Goal: Transaction & Acquisition: Register for event/course

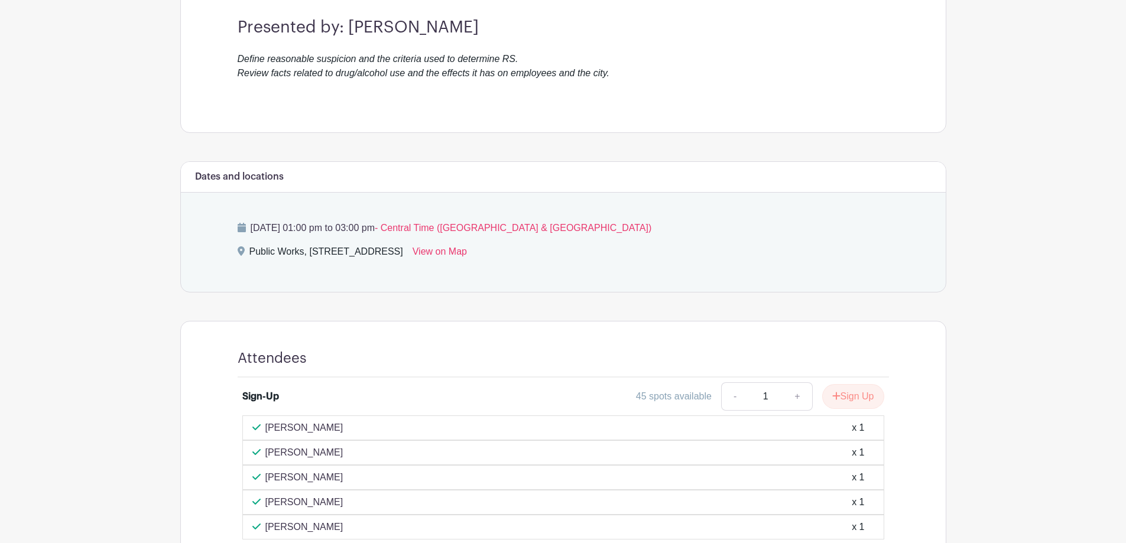
scroll to position [453, 0]
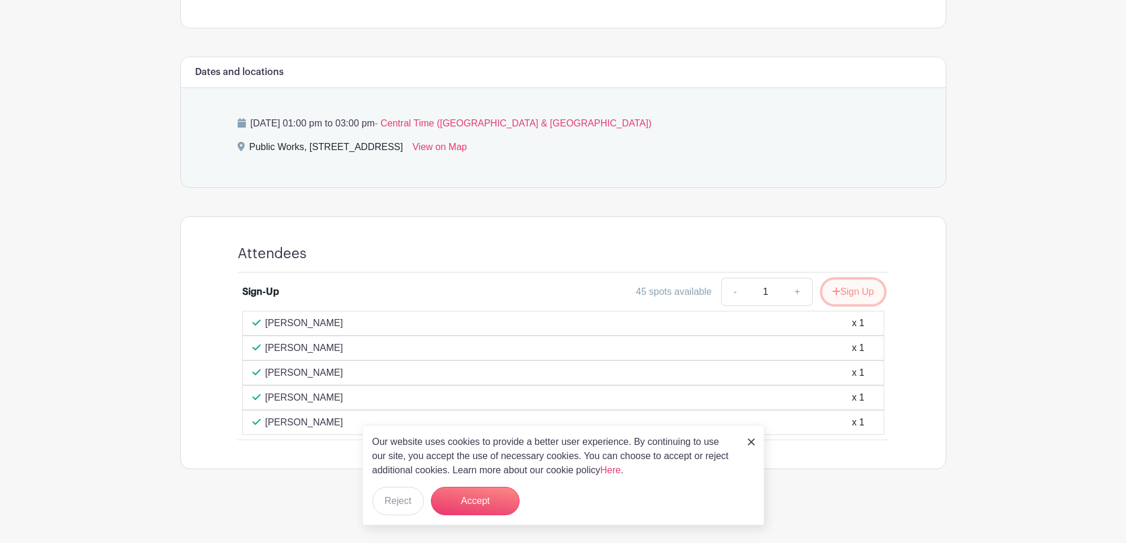
click at [838, 290] on button "Sign Up" at bounding box center [853, 292] width 62 height 25
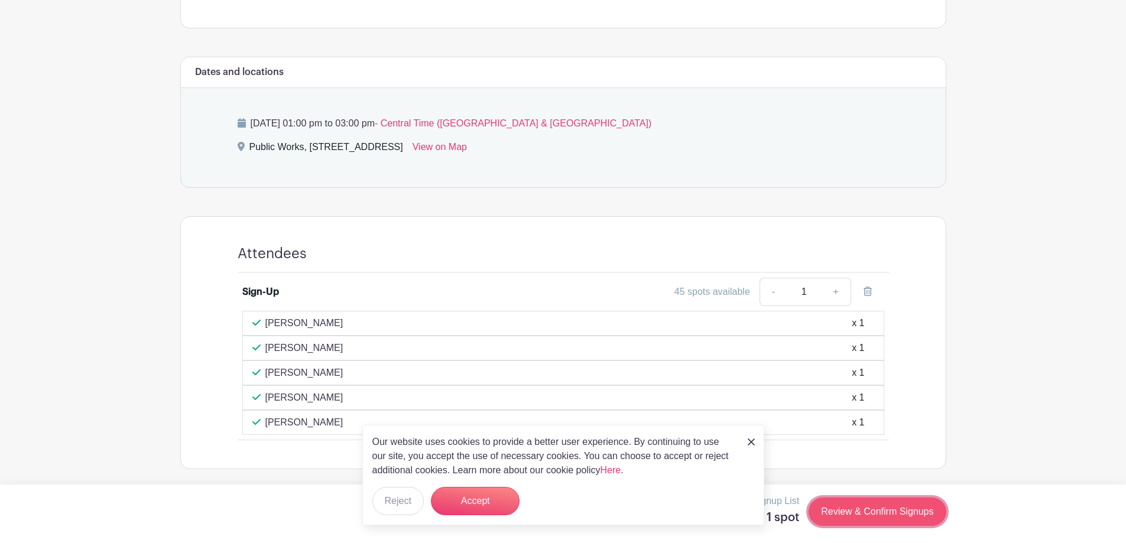
click at [856, 514] on link "Review & Confirm Signups" at bounding box center [877, 512] width 137 height 28
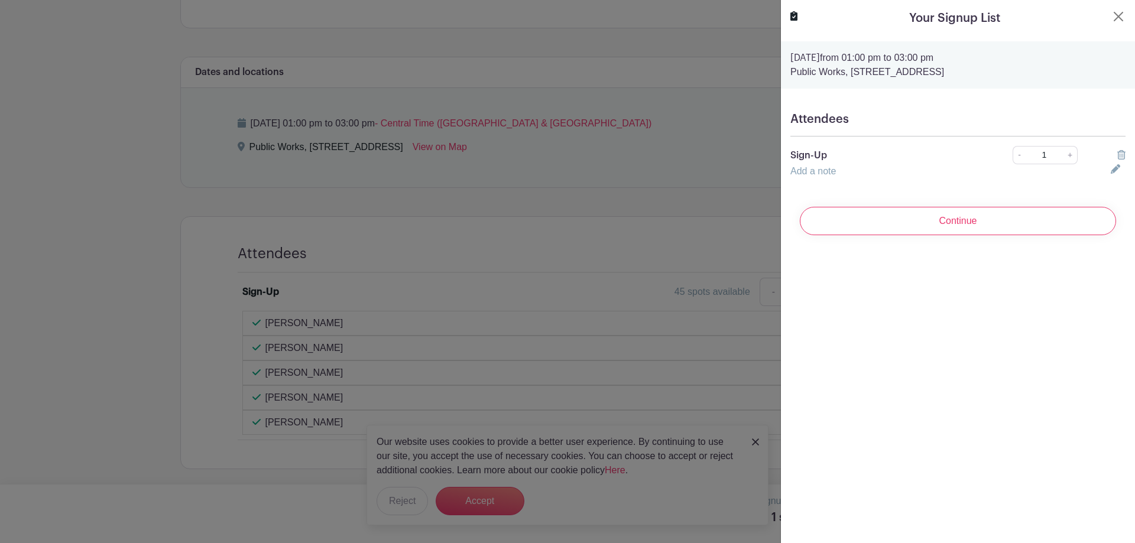
click at [863, 236] on div "Continue" at bounding box center [957, 220] width 335 height 47
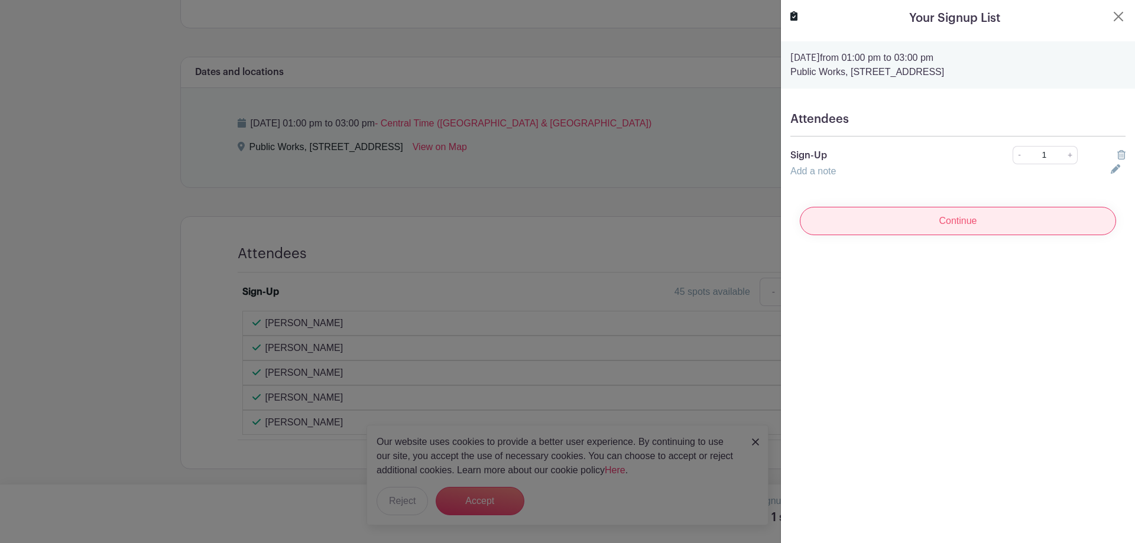
click at [869, 219] on input "Continue" at bounding box center [958, 221] width 316 height 28
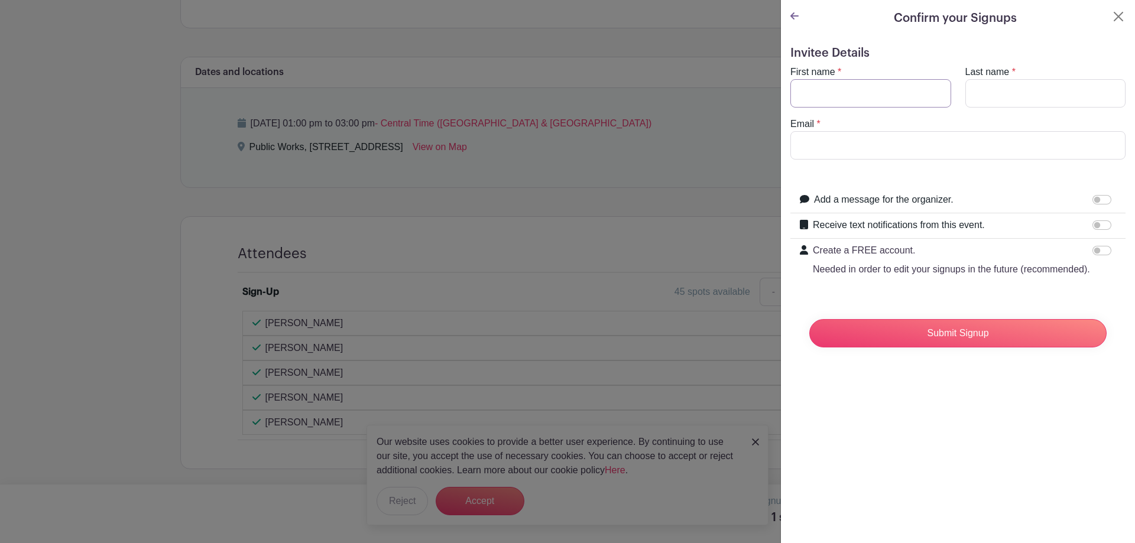
click at [848, 89] on input "First name" at bounding box center [870, 93] width 161 height 28
type input "[PERSON_NAME]"
click at [998, 89] on input "Last name" at bounding box center [1045, 93] width 161 height 28
type input "[PERSON_NAME]"
click at [964, 132] on input "Email" at bounding box center [957, 145] width 335 height 28
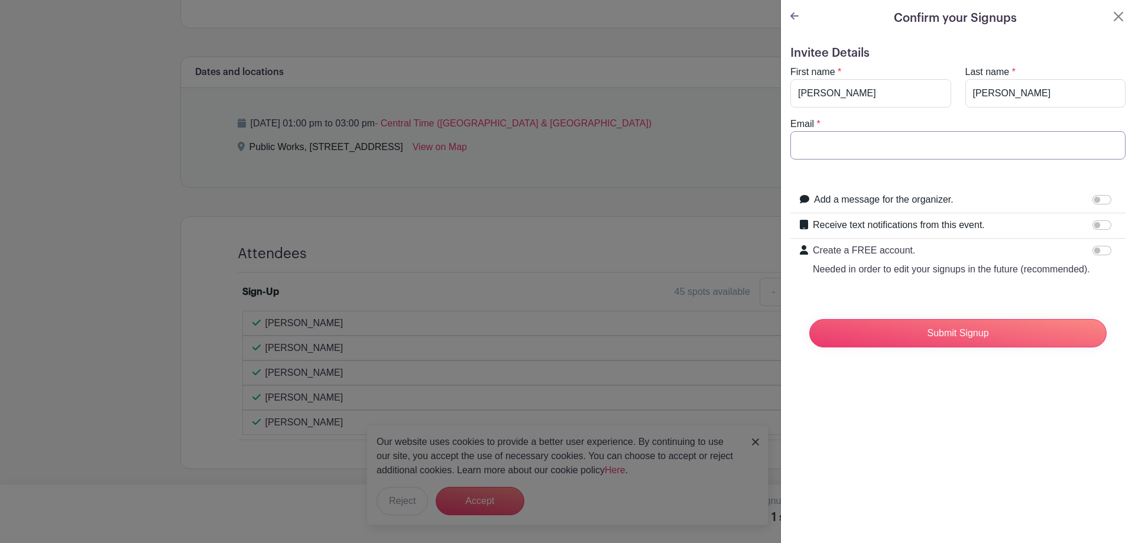
type input "[EMAIL_ADDRESS][DOMAIN_NAME]"
click at [942, 348] on input "Submit Signup" at bounding box center [957, 333] width 297 height 28
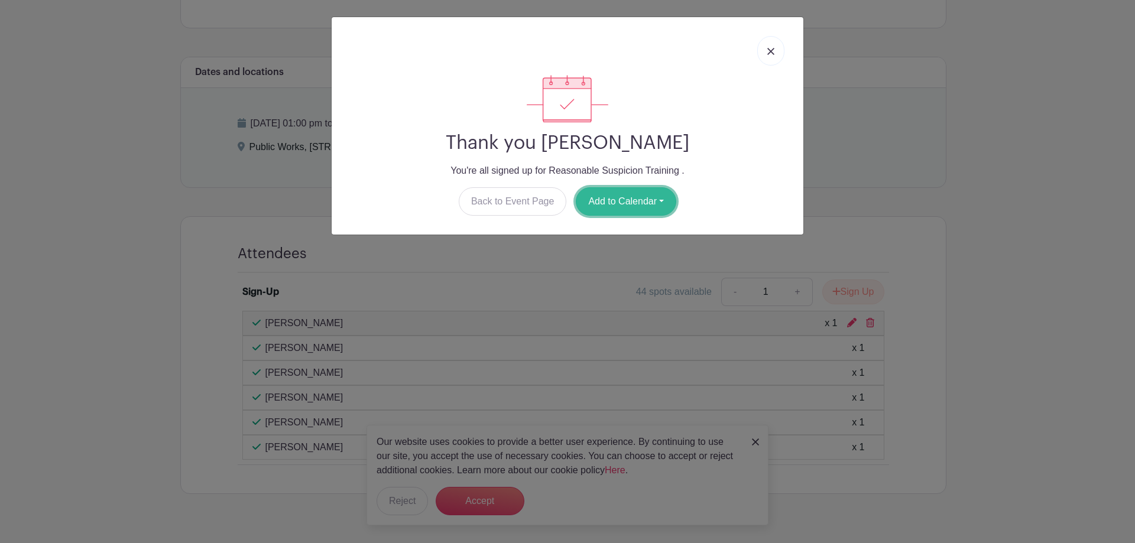
click at [621, 202] on button "Add to Calendar" at bounding box center [626, 201] width 100 height 28
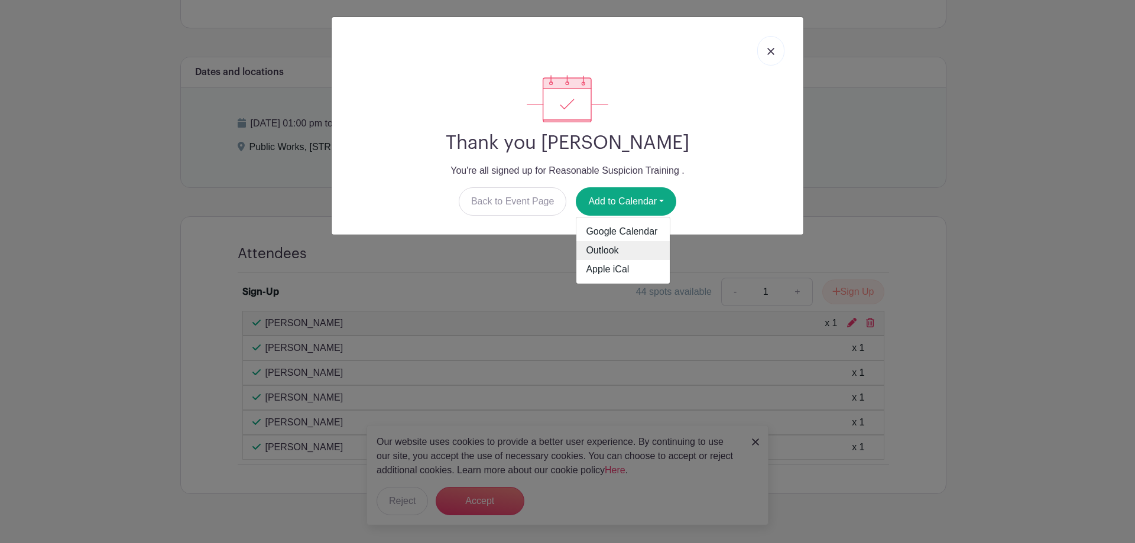
click at [622, 245] on link "Outlook" at bounding box center [622, 250] width 93 height 19
click at [781, 50] on link at bounding box center [770, 51] width 27 height 30
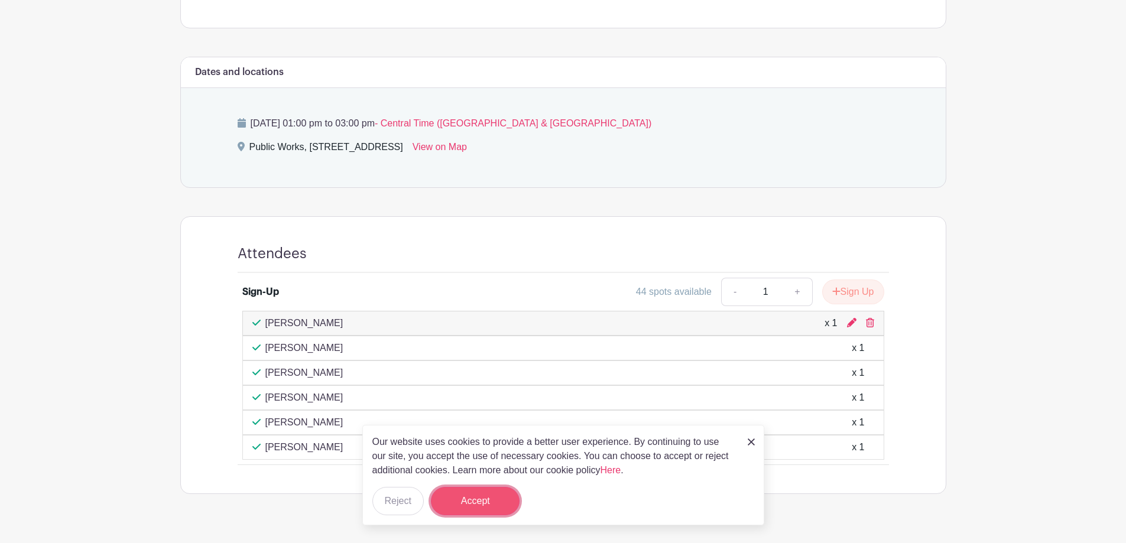
click at [491, 499] on button "Accept" at bounding box center [475, 501] width 89 height 28
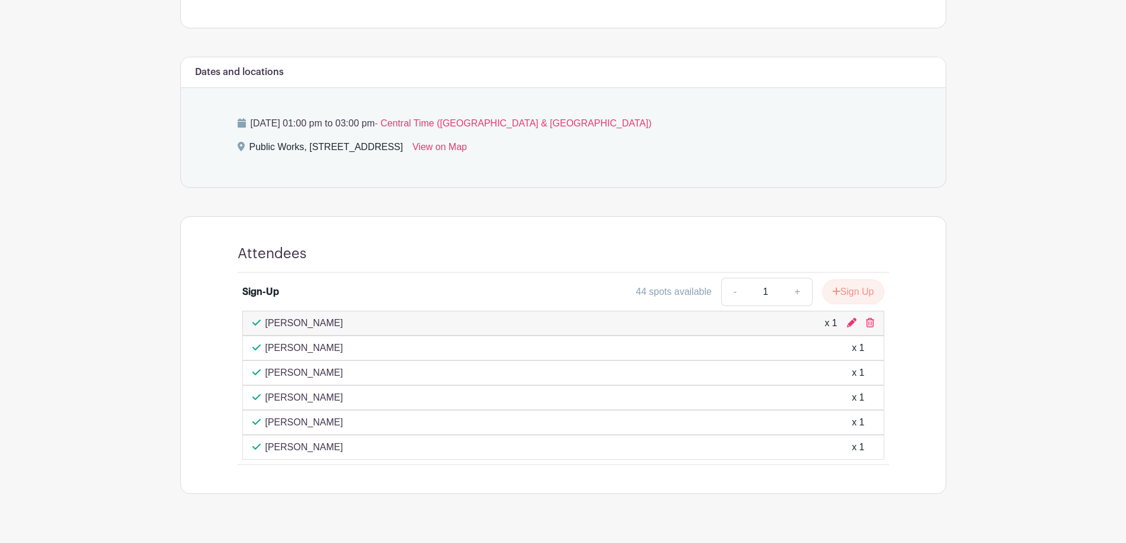
click at [871, 323] on icon at bounding box center [870, 322] width 8 height 9
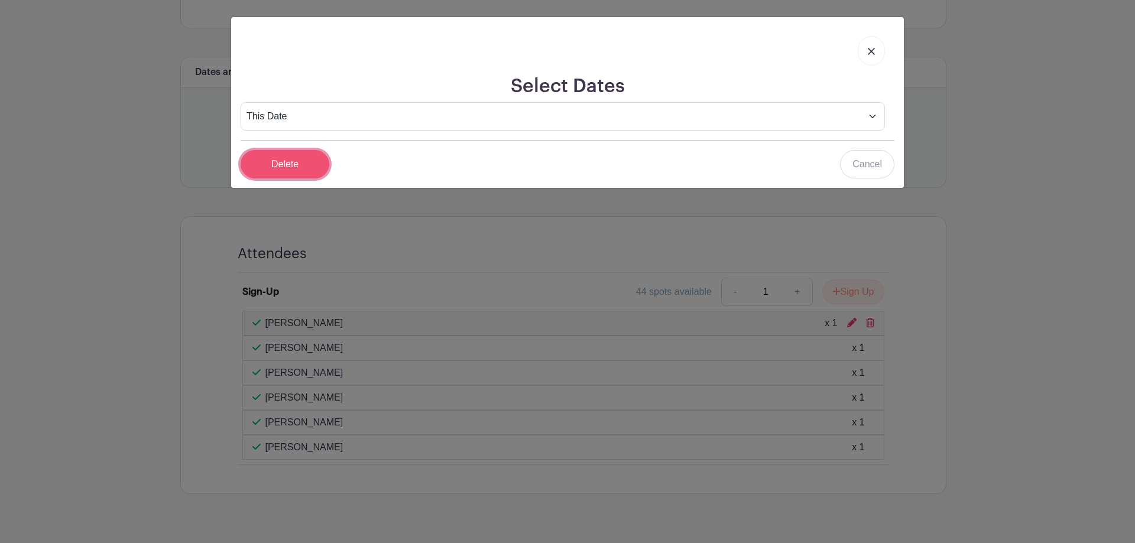
click at [300, 161] on input "Delete" at bounding box center [285, 164] width 89 height 28
